Goal: Task Accomplishment & Management: Complete application form

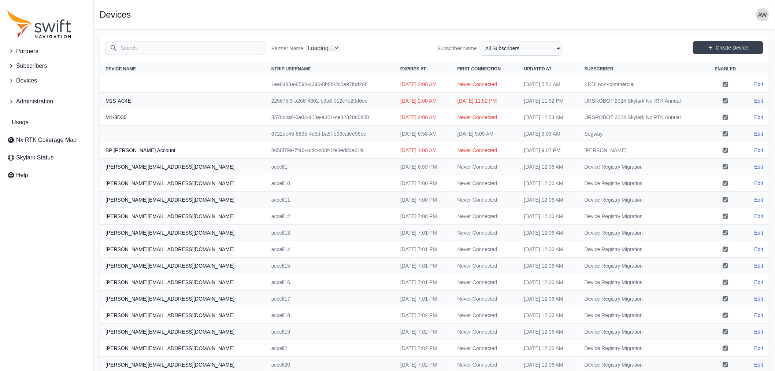
select select "Partner Name"
click at [29, 96] on button "Administration" at bounding box center [46, 101] width 85 height 15
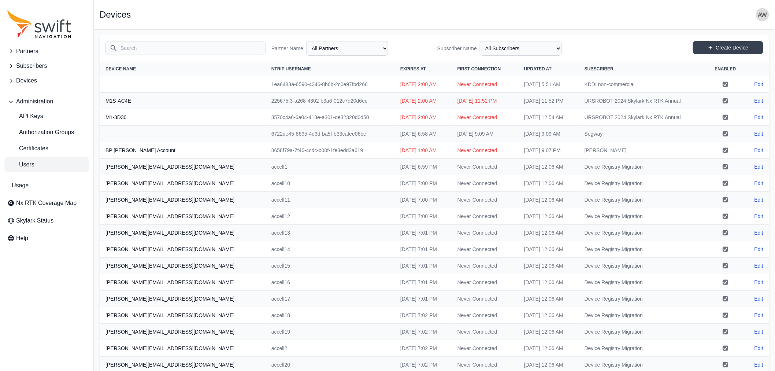
click at [40, 166] on link "Users" at bounding box center [46, 164] width 85 height 15
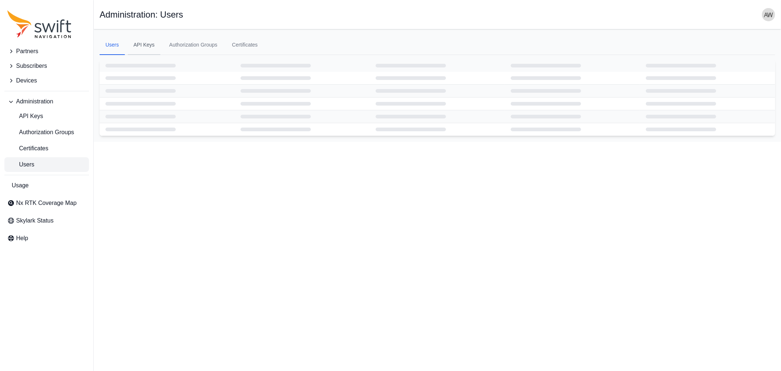
select select "ab3272ce-40d0-4c94-a524-96a758ab755c"
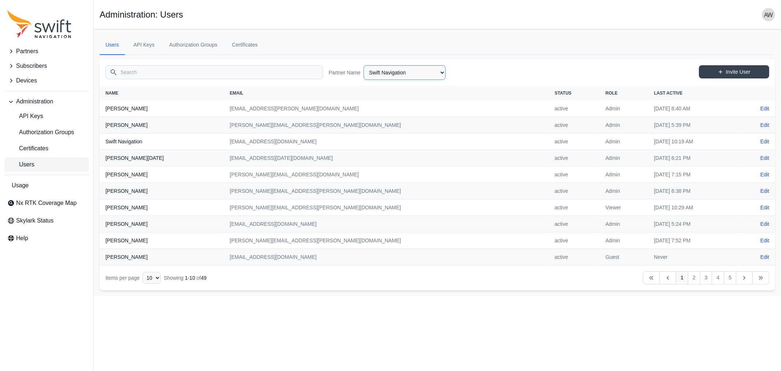
click at [390, 72] on select "AlpsAlpine Asensing Bad Elf Bench Mark Equipment & Supplies Inc. Benchmark Tool…" at bounding box center [405, 72] width 82 height 15
click at [21, 50] on span "Partners" at bounding box center [27, 51] width 22 height 9
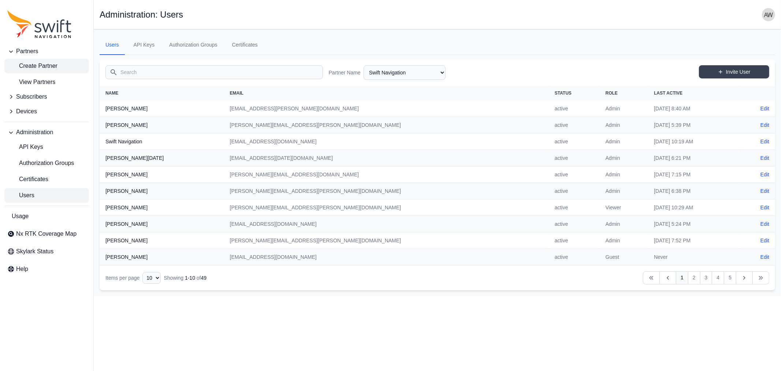
click at [33, 67] on span "Create Partner" at bounding box center [32, 66] width 50 height 9
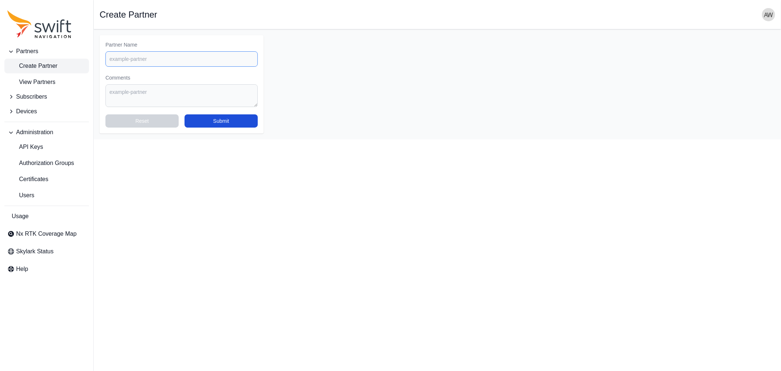
click at [159, 60] on input "Partner Name" at bounding box center [181, 58] width 152 height 15
type input "Nexxiot"
click at [221, 121] on button "Submit" at bounding box center [221, 120] width 73 height 13
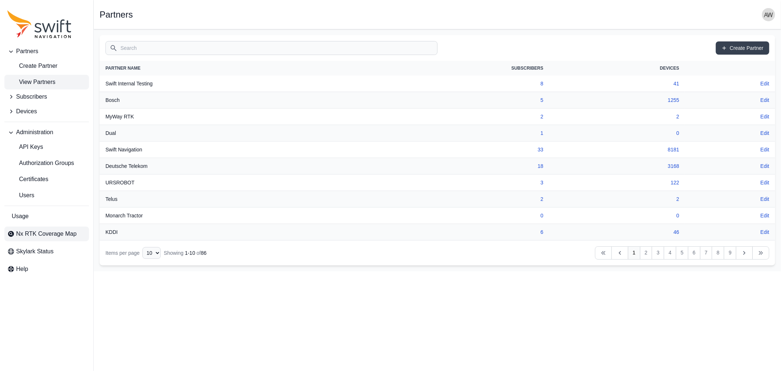
click at [52, 237] on span "Nx RTK Coverage Map" at bounding box center [46, 233] width 60 height 9
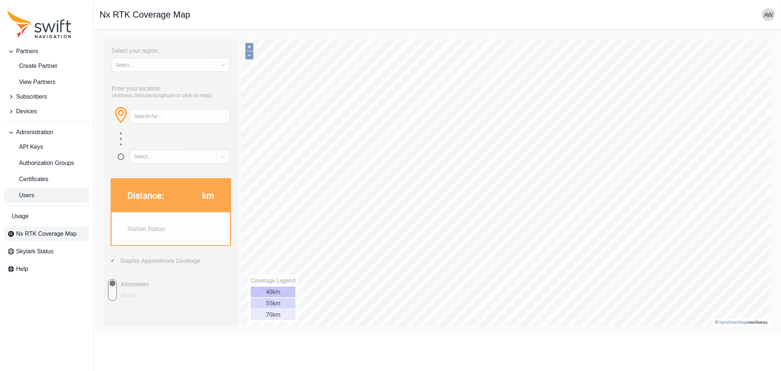
click at [25, 191] on span "Users" at bounding box center [20, 195] width 27 height 9
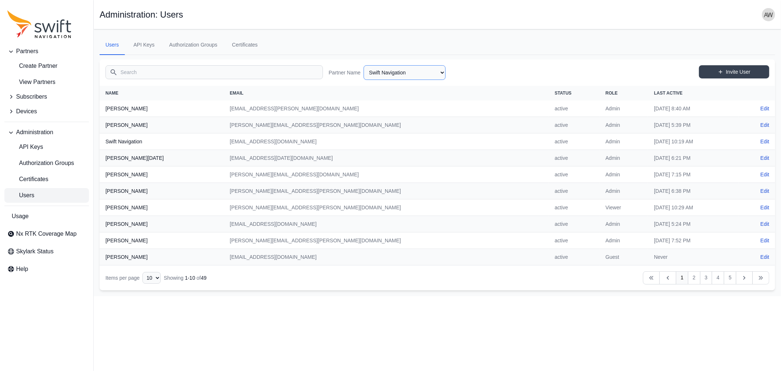
click at [392, 74] on select "AlpsAlpine Asensing Bad Elf Bench Mark Equipment & Supplies Inc. Benchmark Tool…" at bounding box center [405, 72] width 82 height 15
click at [364, 65] on select "AlpsAlpine Asensing Bad Elf Bench Mark Equipment & Supplies Inc. Benchmark Tool…" at bounding box center [405, 72] width 82 height 15
select select "1424c920-19b5-4561-9798-8cd7c9a5a77c"
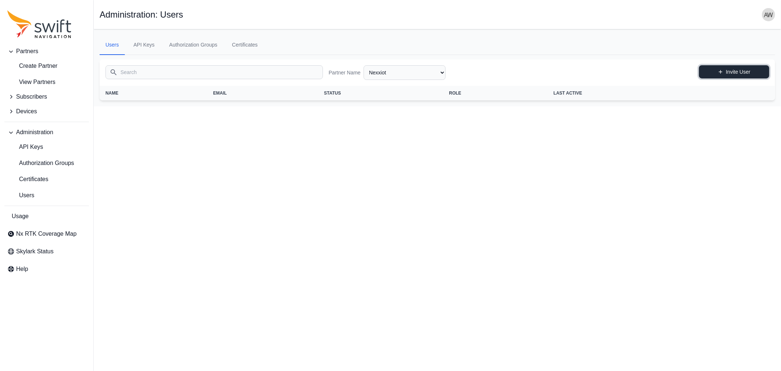
click at [735, 71] on link "Invite User" at bounding box center [734, 71] width 70 height 13
select select "1424c920-19b5-4561-9798-8cd7c9a5a77c"
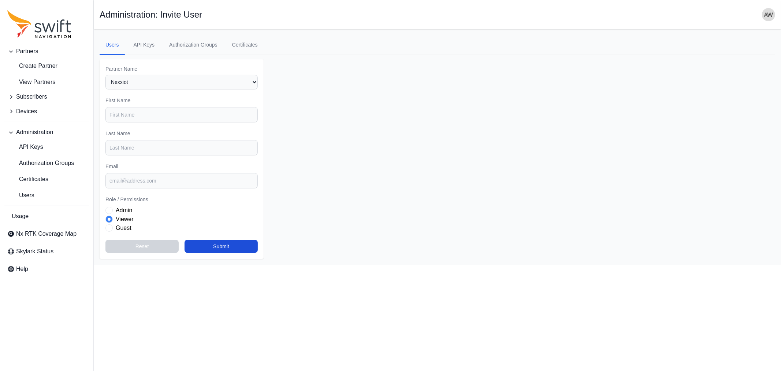
click at [121, 228] on label "Guest" at bounding box center [124, 227] width 16 height 9
click at [158, 177] on input "Email" at bounding box center [181, 180] width 152 height 15
paste input "[PERSON_NAME][EMAIL_ADDRESS][PERSON_NAME][DOMAIN_NAME]"
type input "[PERSON_NAME][EMAIL_ADDRESS][PERSON_NAME][DOMAIN_NAME]"
click at [182, 114] on input "First Name" at bounding box center [181, 114] width 152 height 15
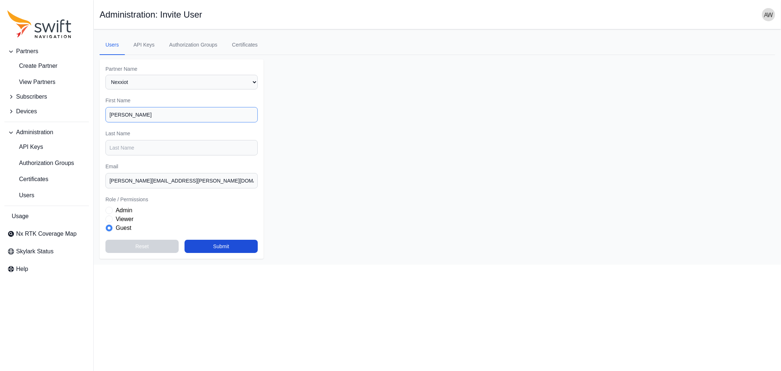
type input "[PERSON_NAME]"
click at [34, 98] on span "Subscribers" at bounding box center [31, 96] width 31 height 9
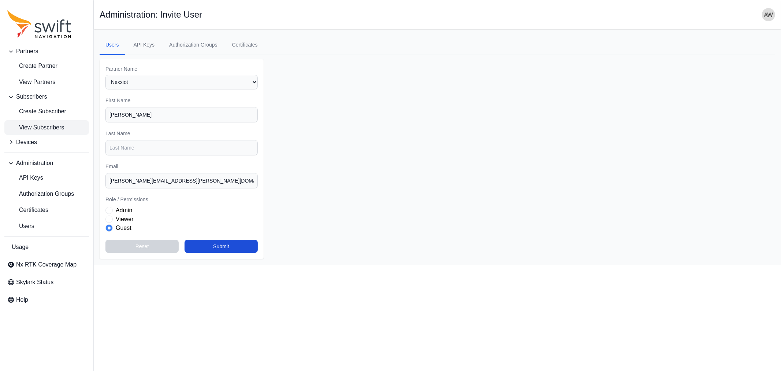
drag, startPoint x: 41, startPoint y: 127, endPoint x: 48, endPoint y: 127, distance: 7.3
click at [41, 127] on span "View Subscribers" at bounding box center [35, 127] width 57 height 9
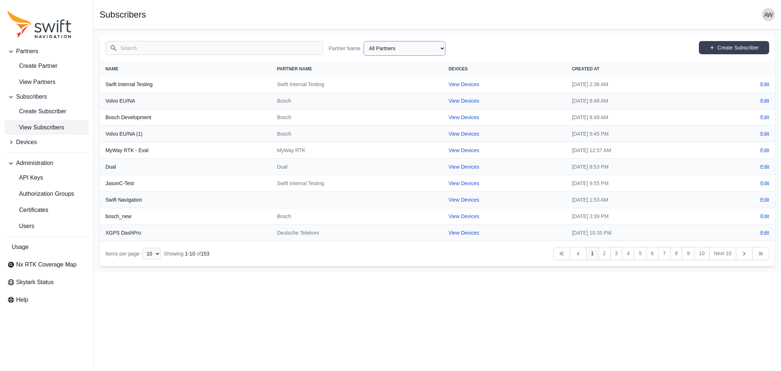
click at [420, 47] on select "All Partners AlpsAlpine Asensing Bad Elf Bench Mark Equipment & Supplies Inc. B…" at bounding box center [405, 48] width 82 height 15
click at [364, 41] on select "All Partners AlpsAlpine Asensing Bad Elf Bench Mark Equipment & Supplies Inc. B…" at bounding box center [405, 48] width 82 height 15
select select "ab3272ce-40d0-4c94-a524-96a758ab755c"
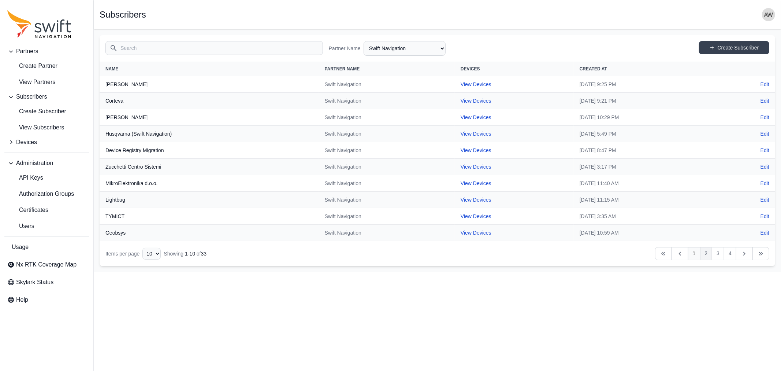
click at [706, 254] on link "2" at bounding box center [706, 253] width 12 height 13
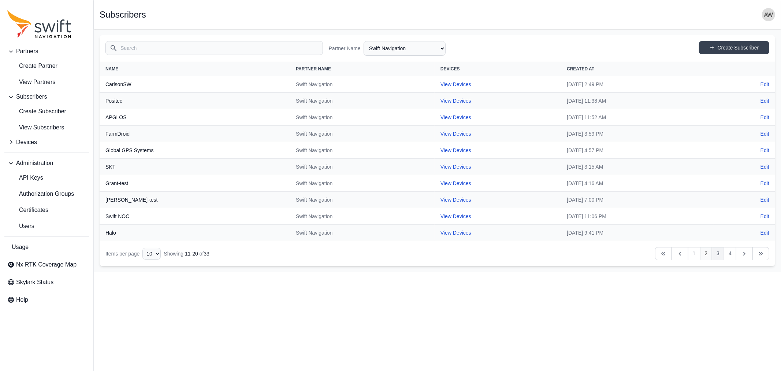
click at [719, 252] on link "3" at bounding box center [718, 253] width 12 height 13
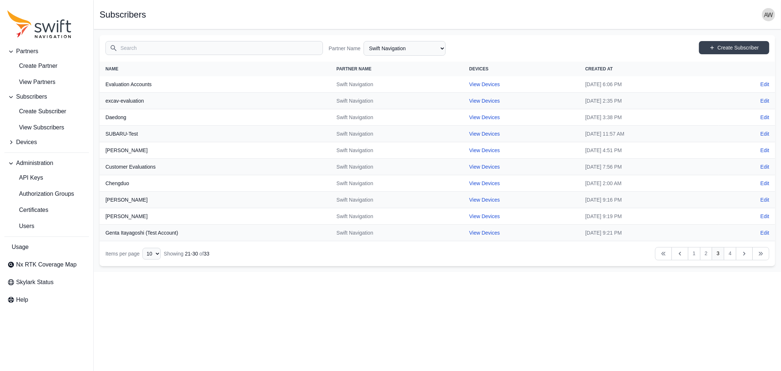
click at [719, 252] on link "3" at bounding box center [718, 253] width 12 height 13
click at [729, 252] on link "4" at bounding box center [730, 253] width 12 height 13
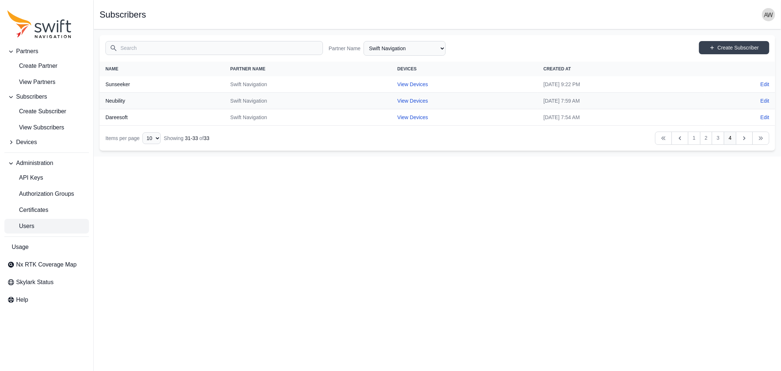
click at [26, 224] on span "Users" at bounding box center [20, 226] width 27 height 9
select select "ab3272ce-40d0-4c94-a524-96a758ab755c"
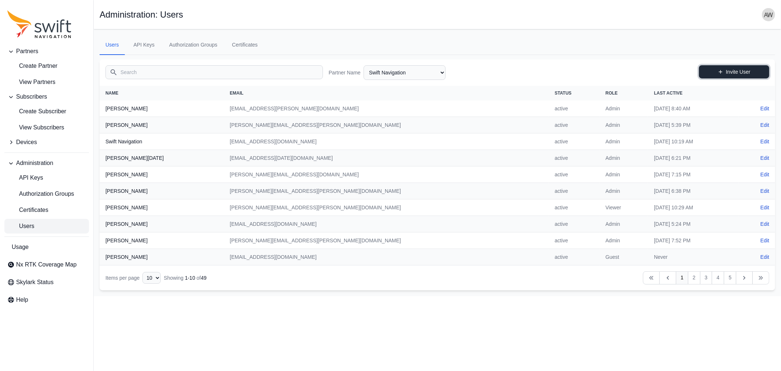
click at [736, 72] on link "Invite User" at bounding box center [734, 71] width 70 height 13
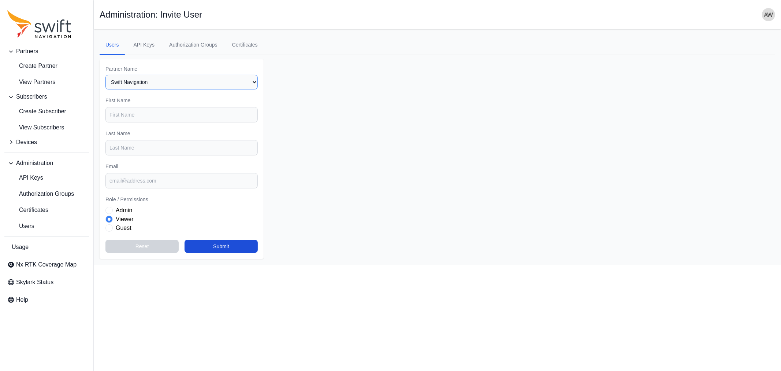
click at [176, 83] on select "Select a Partner AlpsAlpine Asensing Bad Elf Bench Mark Equipment & Supplies In…" at bounding box center [181, 82] width 152 height 15
select select "1424c920-19b5-4561-9798-8cd7c9a5a77c"
click at [105, 75] on select "Select a Partner AlpsAlpine Asensing Bad Elf Bench Mark Equipment & Supplies In…" at bounding box center [181, 82] width 152 height 15
click at [120, 226] on label "Guest" at bounding box center [124, 227] width 16 height 9
click at [152, 177] on input "Email" at bounding box center [181, 180] width 152 height 15
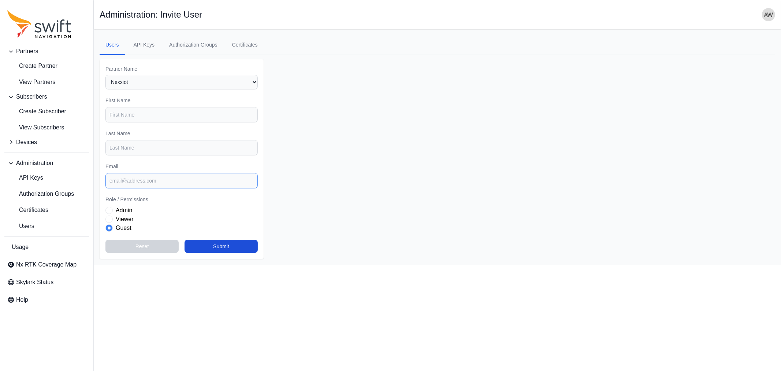
paste input "[PERSON_NAME][EMAIL_ADDRESS][PERSON_NAME][DOMAIN_NAME]"
type input "[PERSON_NAME][EMAIL_ADDRESS][PERSON_NAME][DOMAIN_NAME]"
click at [165, 110] on input "First Name" at bounding box center [181, 114] width 152 height 15
type input "[PERSON_NAME]"
click at [165, 148] on input "Last Name" at bounding box center [181, 147] width 152 height 15
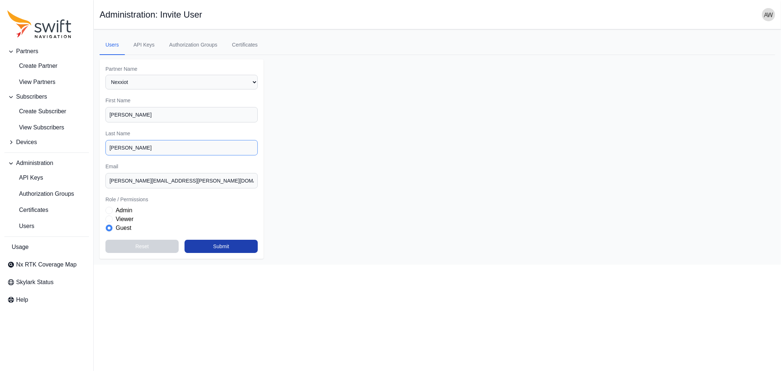
type input "[PERSON_NAME]"
click at [230, 244] on button "Submit" at bounding box center [221, 246] width 73 height 13
select select "1424c920-19b5-4561-9798-8cd7c9a5a77c"
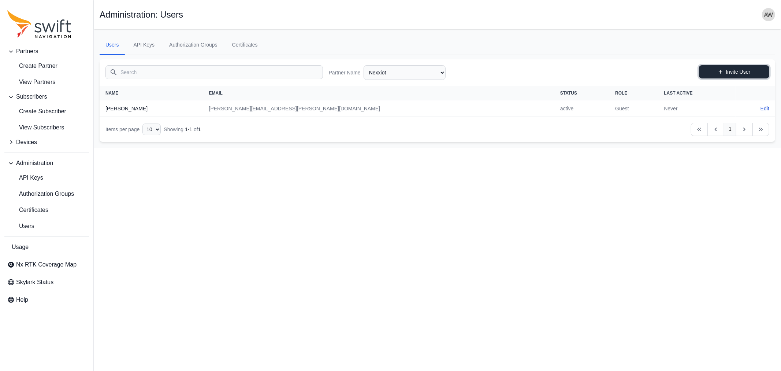
click at [725, 71] on link "Invite User" at bounding box center [734, 71] width 70 height 13
select select "1424c920-19b5-4561-9798-8cd7c9a5a77c"
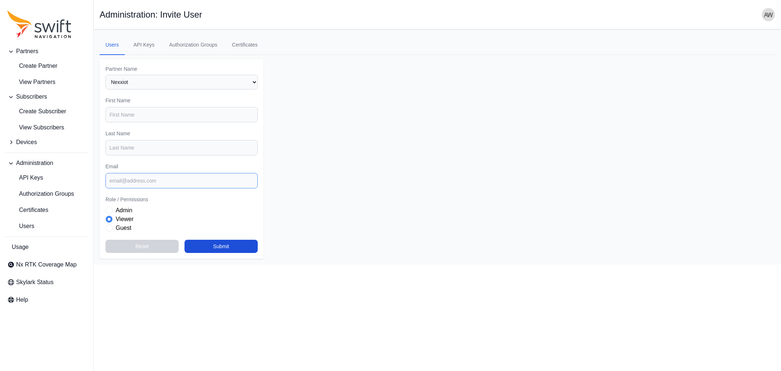
click at [151, 178] on input "Email" at bounding box center [181, 180] width 152 height 15
paste input "[EMAIL_ADDRESS][DOMAIN_NAME]"
type input "[EMAIL_ADDRESS][DOMAIN_NAME]"
click at [171, 112] on input "First Name" at bounding box center [181, 114] width 152 height 15
type input "[PERSON_NAME]"
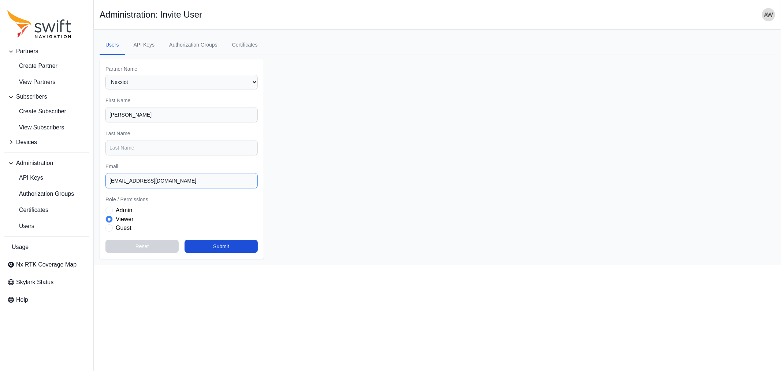
click at [142, 178] on input "[EMAIL_ADDRESS][DOMAIN_NAME]" at bounding box center [181, 180] width 152 height 15
click at [133, 145] on input "Last Name" at bounding box center [181, 147] width 152 height 15
paste input "dumancic"
click at [111, 144] on input "dumancic" at bounding box center [181, 147] width 152 height 15
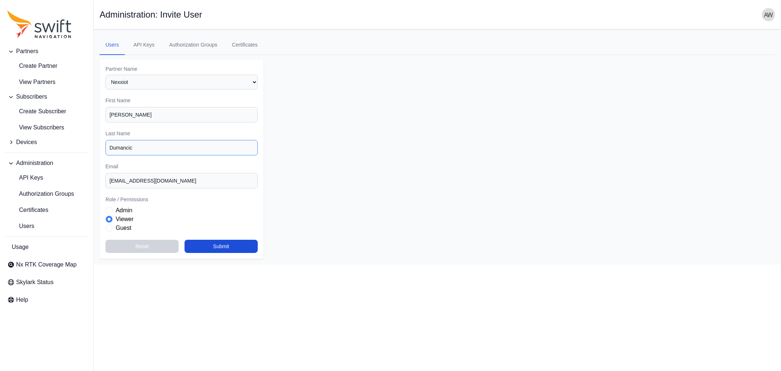
type input "Dumancic"
click at [127, 228] on label "Guest" at bounding box center [124, 227] width 16 height 9
click at [226, 247] on button "Submit" at bounding box center [221, 246] width 73 height 13
select select "1424c920-19b5-4561-9798-8cd7c9a5a77c"
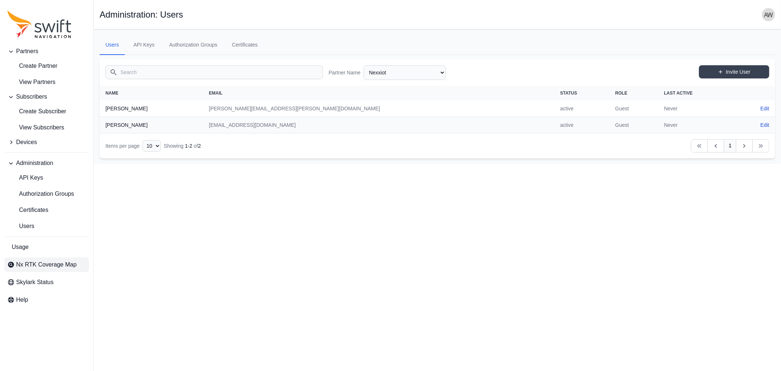
click at [31, 261] on span "Nx RTK Coverage Map" at bounding box center [46, 264] width 60 height 9
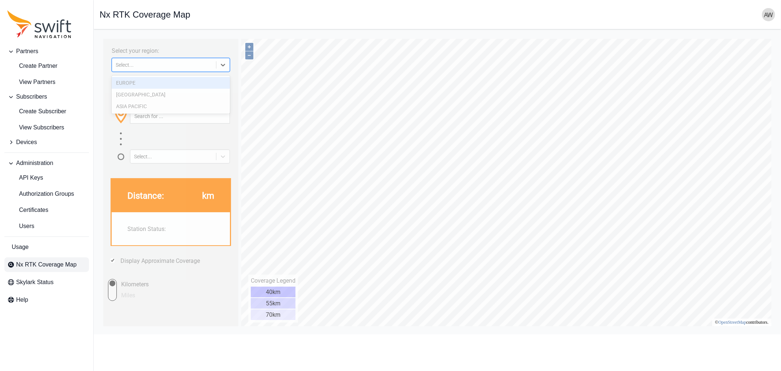
click at [224, 67] on icon at bounding box center [222, 64] width 7 height 7
click at [169, 95] on div "[GEOGRAPHIC_DATA]" at bounding box center [170, 94] width 118 height 12
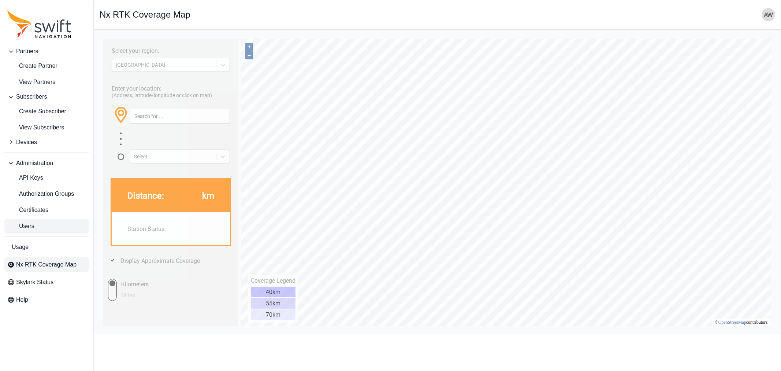
click at [26, 222] on span "Users" at bounding box center [20, 226] width 27 height 9
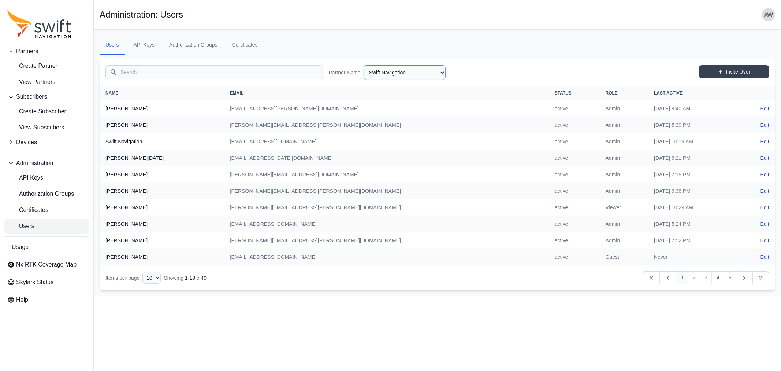
click at [422, 73] on select "AlpsAlpine Asensing Bad Elf Bench Mark Equipment & Supplies Inc. Benchmark Tool…" at bounding box center [405, 72] width 82 height 15
click at [364, 65] on select "AlpsAlpine Asensing Bad Elf Bench Mark Equipment & Supplies Inc. Benchmark Tool…" at bounding box center [405, 72] width 82 height 15
select select "1424c920-19b5-4561-9798-8cd7c9a5a77c"
